Goal: Task Accomplishment & Management: Manage account settings

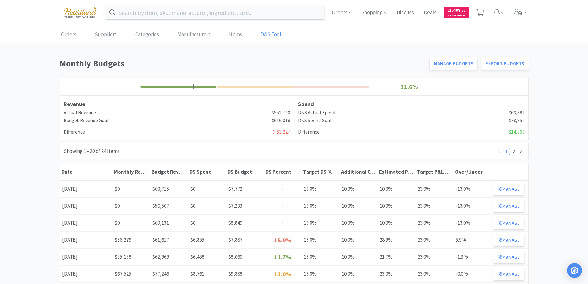
scroll to position [31, 0]
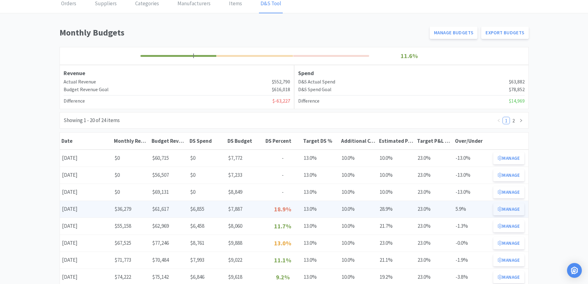
click at [510, 211] on button "Manage" at bounding box center [508, 209] width 31 height 12
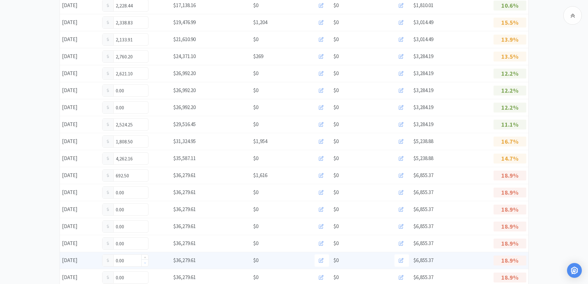
scroll to position [247, 0]
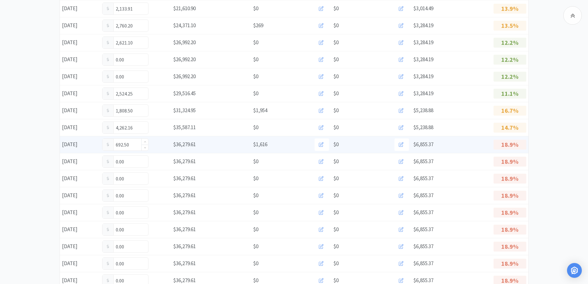
click at [135, 143] on input "692.50" at bounding box center [126, 145] width 46 height 12
type input "6"
type input "1,165.50"
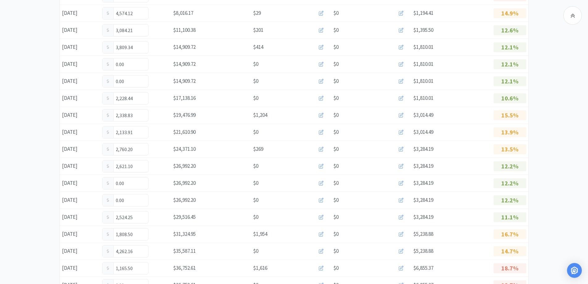
scroll to position [185, 0]
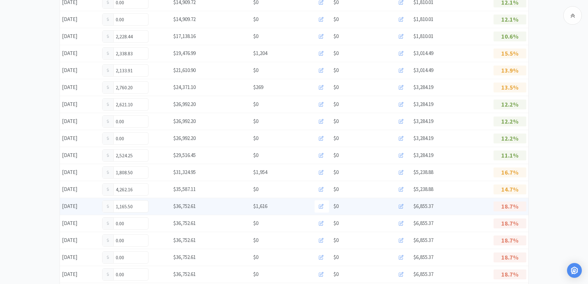
click at [402, 205] on icon at bounding box center [401, 206] width 5 height 5
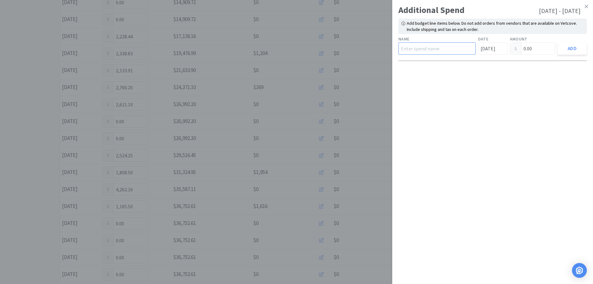
click at [438, 49] on input "text" at bounding box center [436, 48] width 77 height 12
type input "Hill's"
click at [530, 46] on input "0.00" at bounding box center [532, 49] width 45 height 12
type input "0"
type input "58.71"
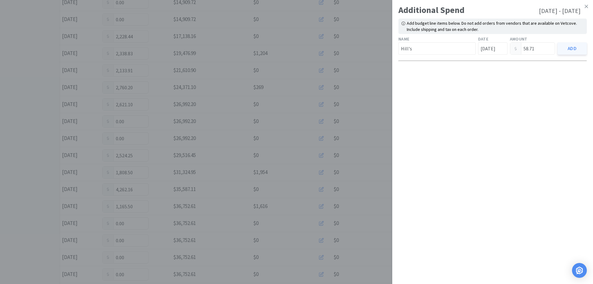
click at [575, 52] on button "Add" at bounding box center [571, 48] width 29 height 12
type input "[DATE]"
type input "0.00"
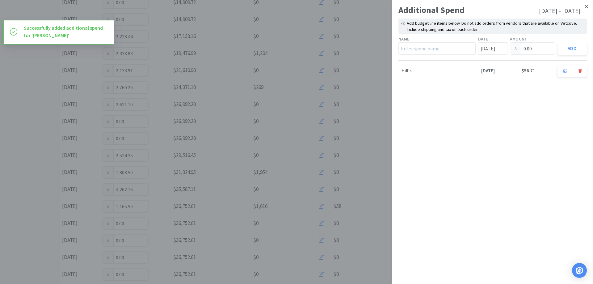
click at [587, 6] on icon at bounding box center [586, 6] width 3 height 3
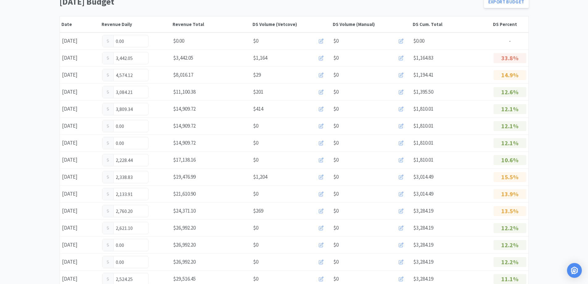
scroll to position [0, 0]
